Goal: Navigation & Orientation: Find specific page/section

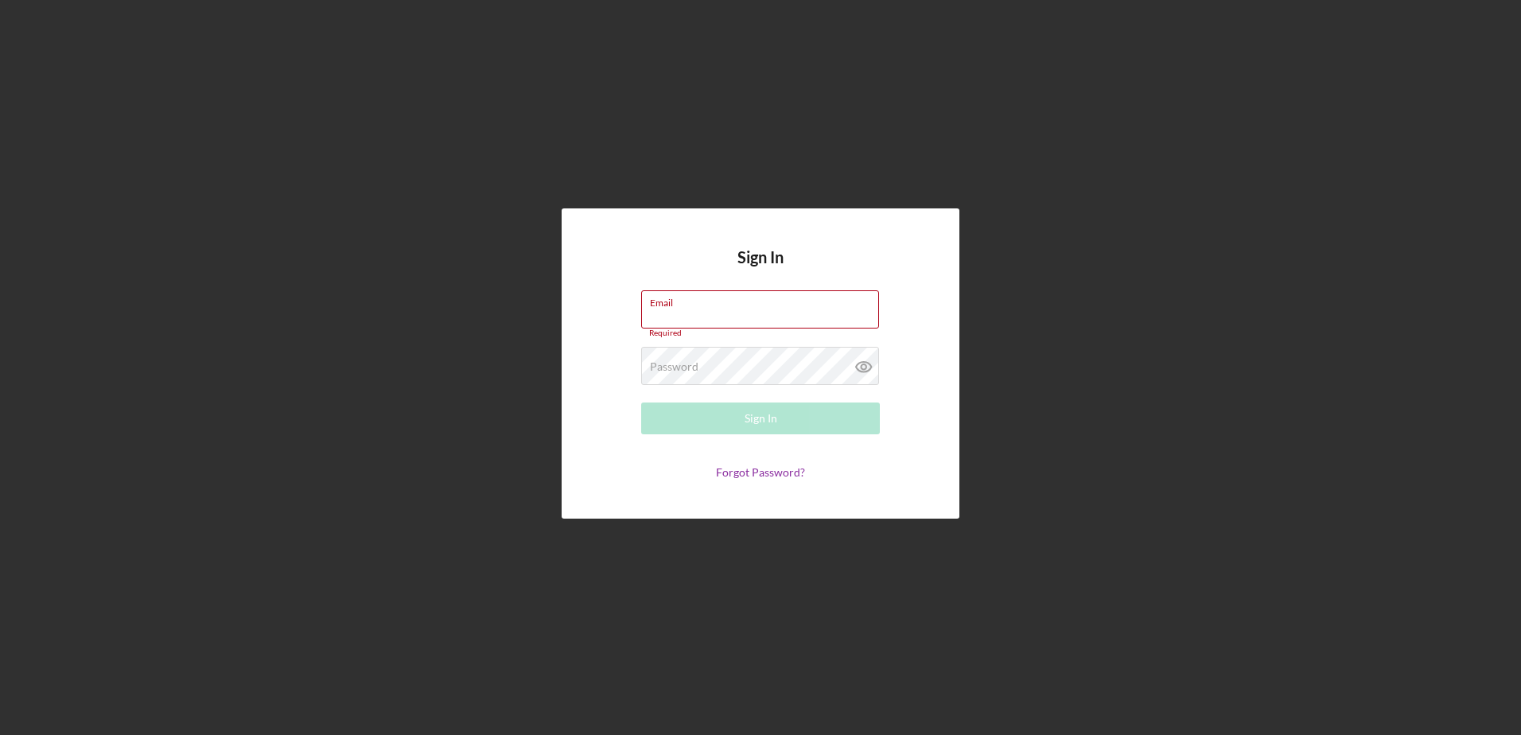
type input "[PERSON_NAME][EMAIL_ADDRESS][DOMAIN_NAME]"
click at [785, 434] on form "Email [PERSON_NAME][EMAIL_ADDRESS][DOMAIN_NAME] Required Password Required Sign…" at bounding box center [760, 384] width 318 height 189
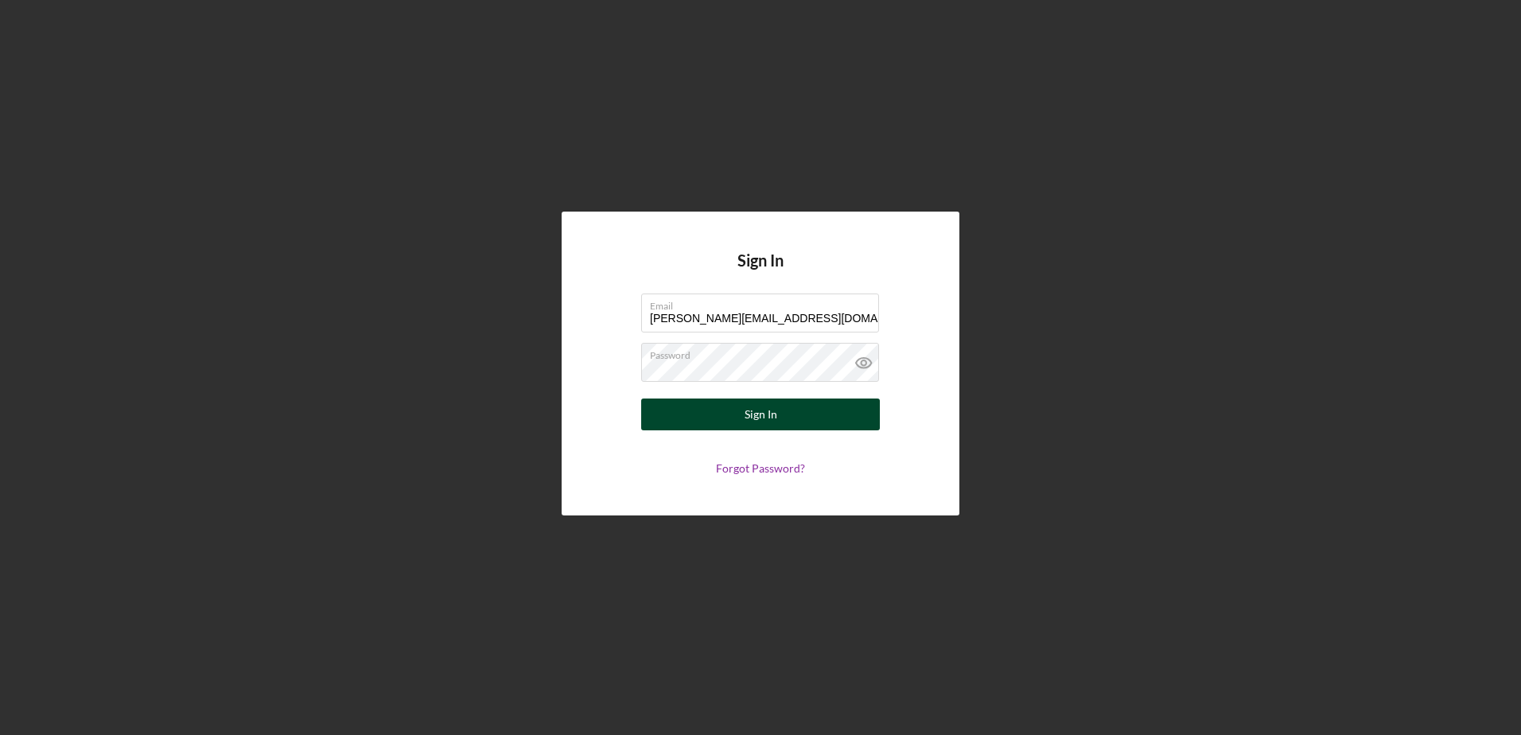
click at [769, 423] on div "Sign In" at bounding box center [761, 415] width 33 height 32
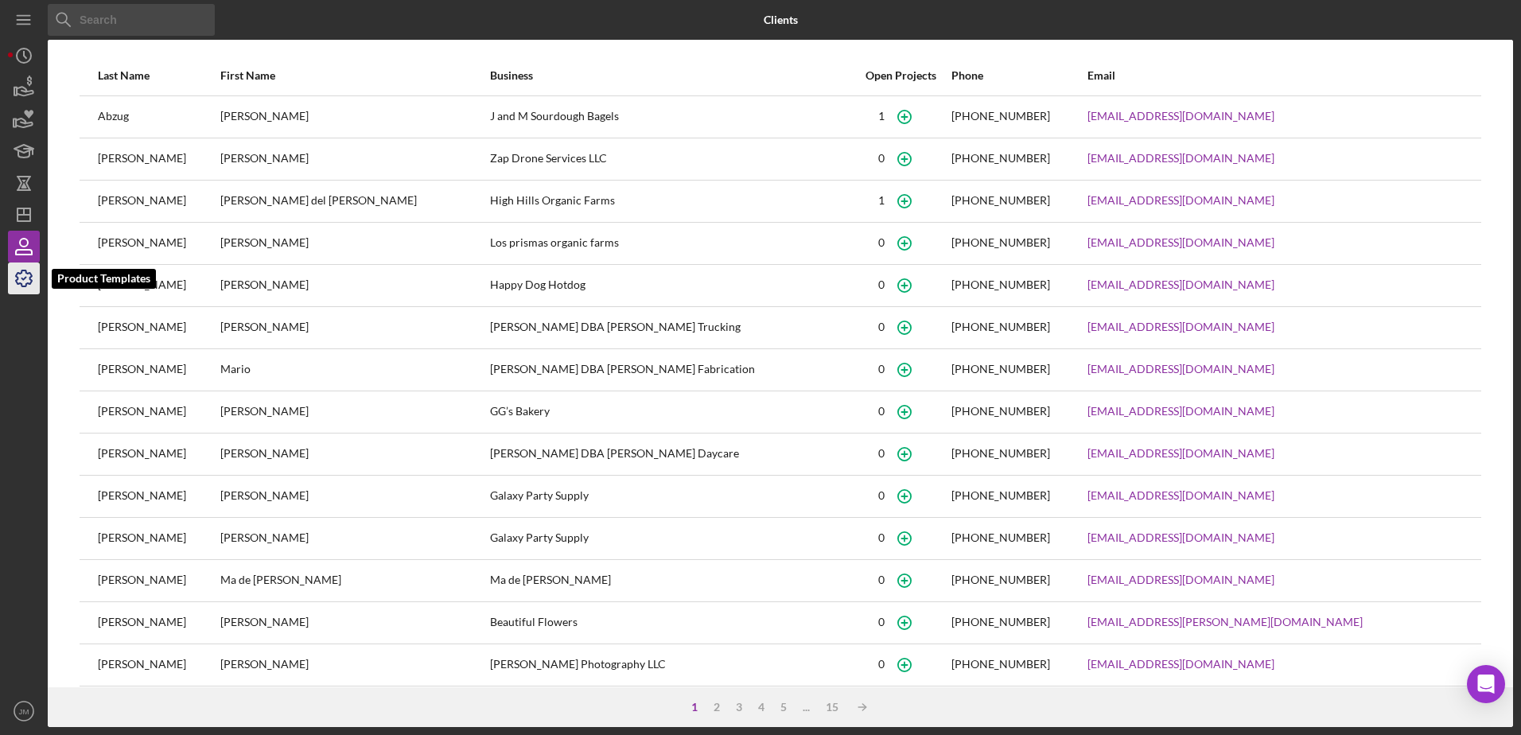
click at [29, 279] on icon "button" at bounding box center [24, 278] width 16 height 16
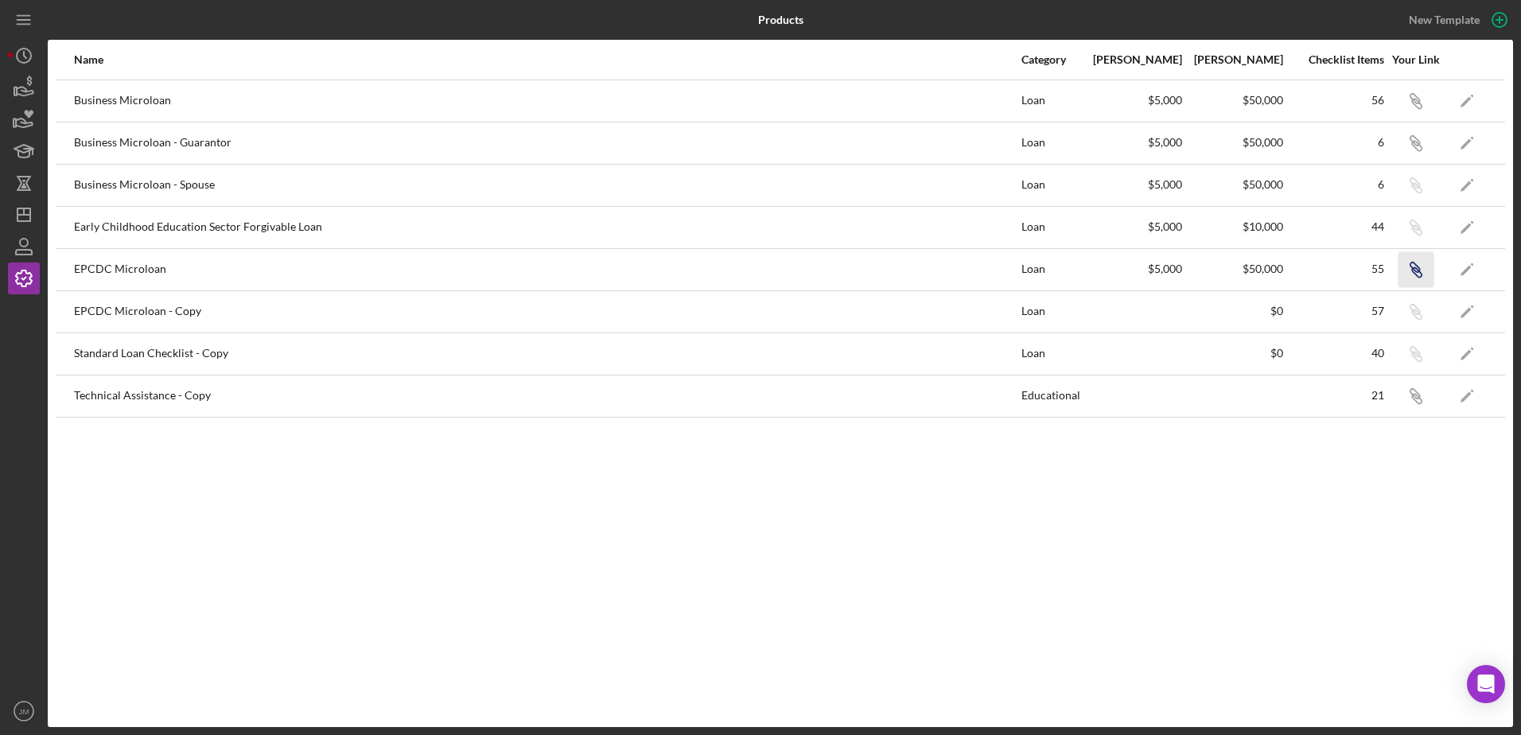
click at [1421, 108] on icon "button" at bounding box center [1417, 104] width 10 height 10
